Goal: Task Accomplishment & Management: Use online tool/utility

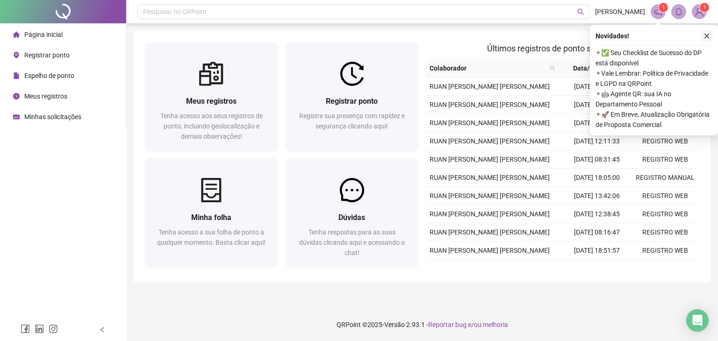
click at [705, 37] on icon "close" at bounding box center [707, 36] width 5 height 5
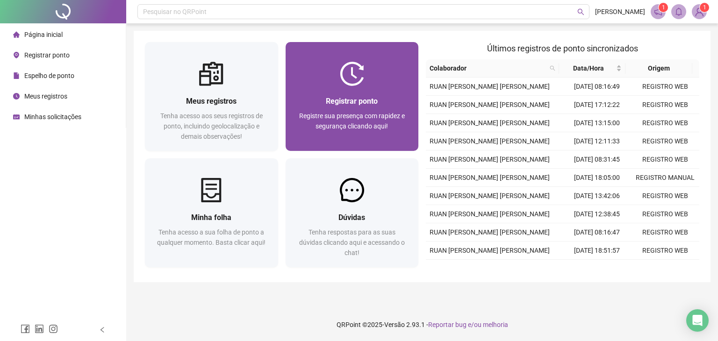
click at [359, 102] on span "Registrar ponto" at bounding box center [352, 101] width 52 height 9
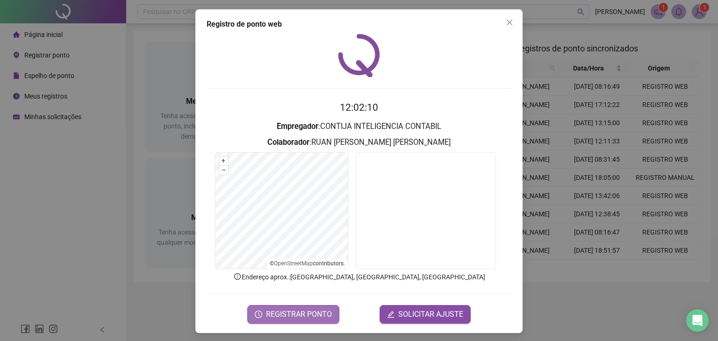
click at [316, 317] on span "REGISTRAR PONTO" at bounding box center [299, 314] width 66 height 11
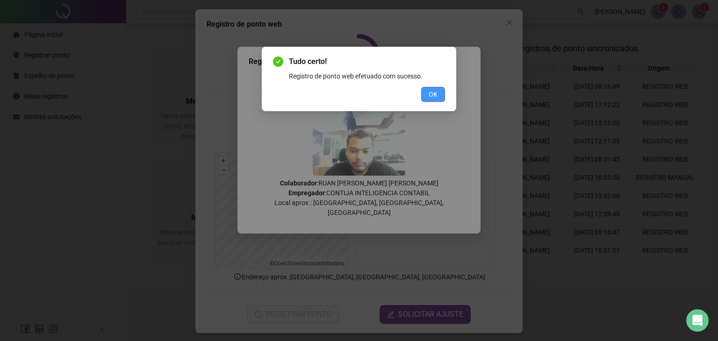
click at [430, 98] on span "OK" at bounding box center [433, 94] width 9 height 10
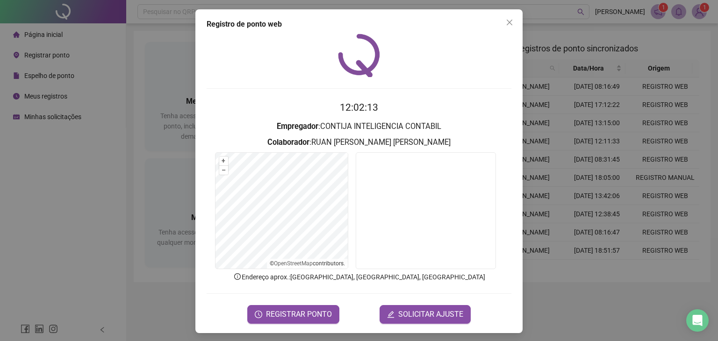
click at [506, 25] on icon "close" at bounding box center [509, 22] width 7 height 7
